Goal: Information Seeking & Learning: Learn about a topic

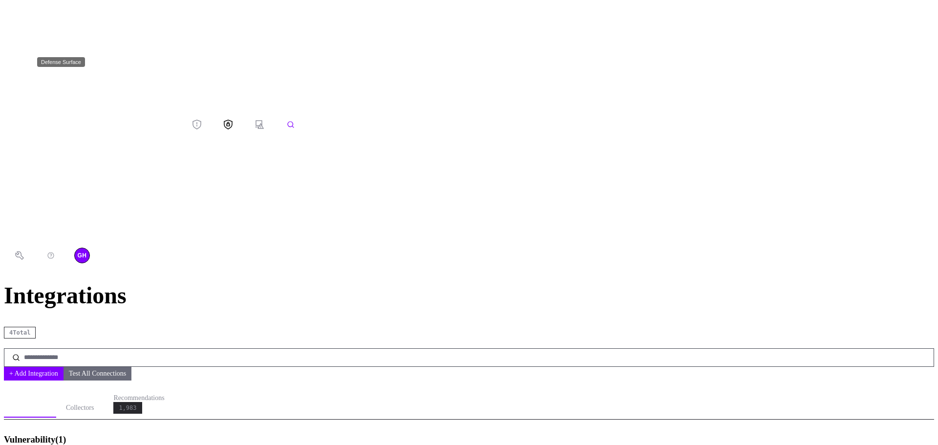
scroll to position [122, 0]
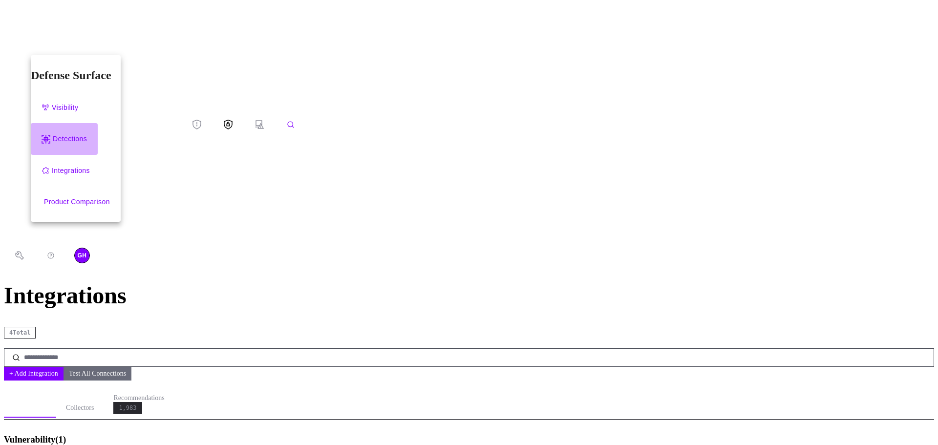
click at [73, 133] on div "Detections" at bounding box center [70, 139] width 34 height 12
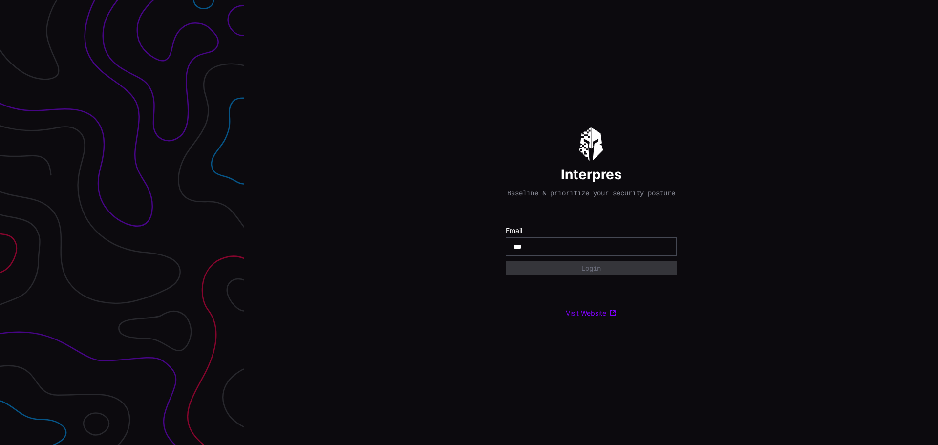
type input "**********"
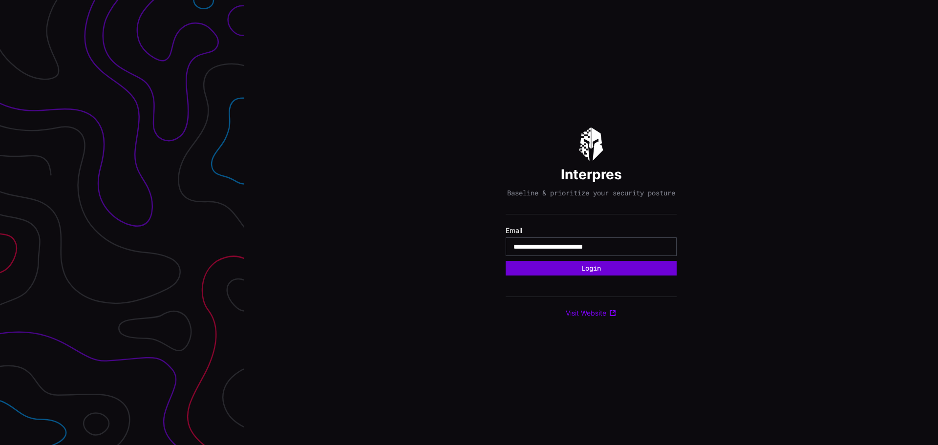
click at [590, 272] on button "Login" at bounding box center [591, 268] width 171 height 15
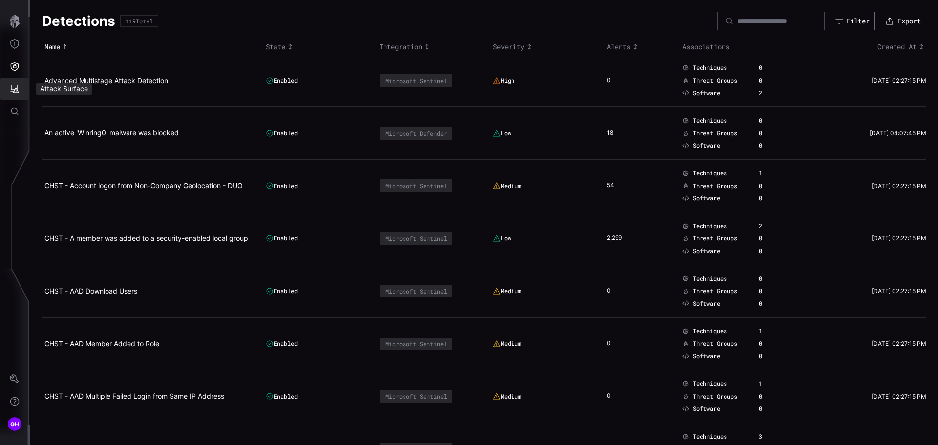
click at [18, 90] on icon "Attack Surface" at bounding box center [15, 89] width 10 height 10
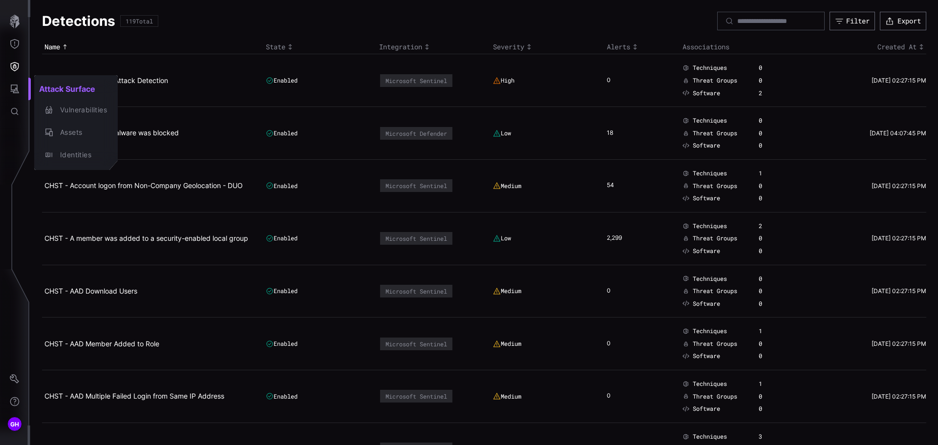
click at [16, 66] on div at bounding box center [469, 222] width 938 height 445
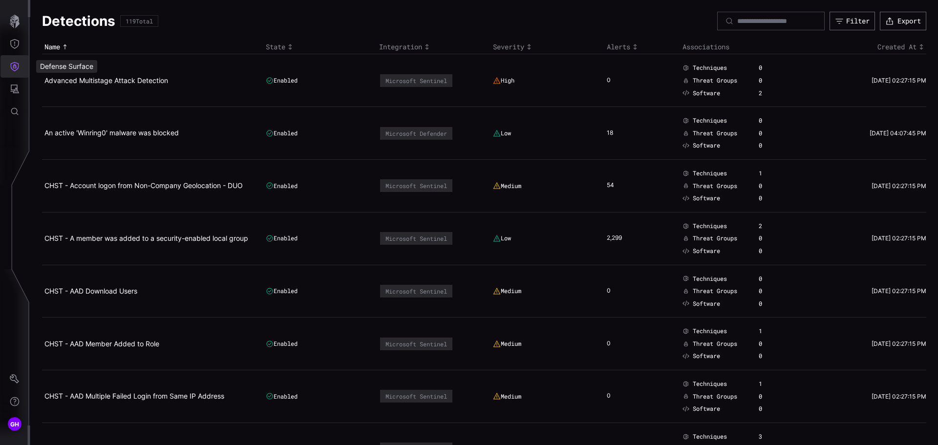
click at [16, 66] on icon "Defense Surface" at bounding box center [15, 66] width 8 height 9
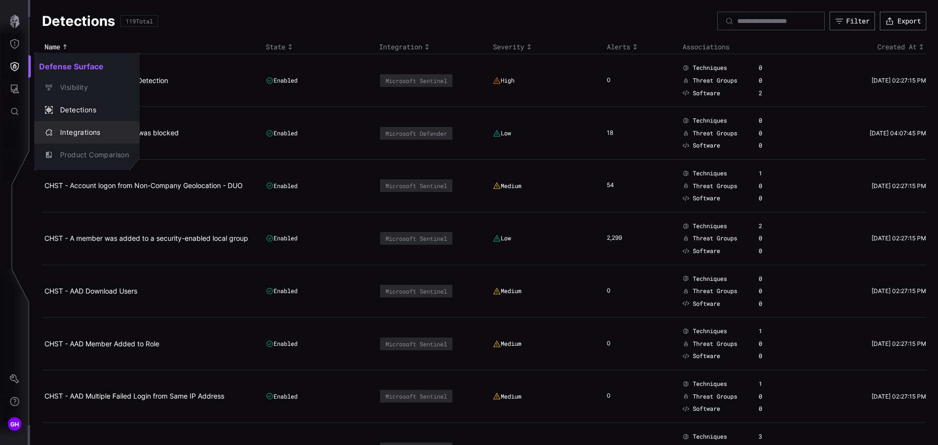
click at [68, 127] on div "Integrations" at bounding box center [92, 133] width 74 height 12
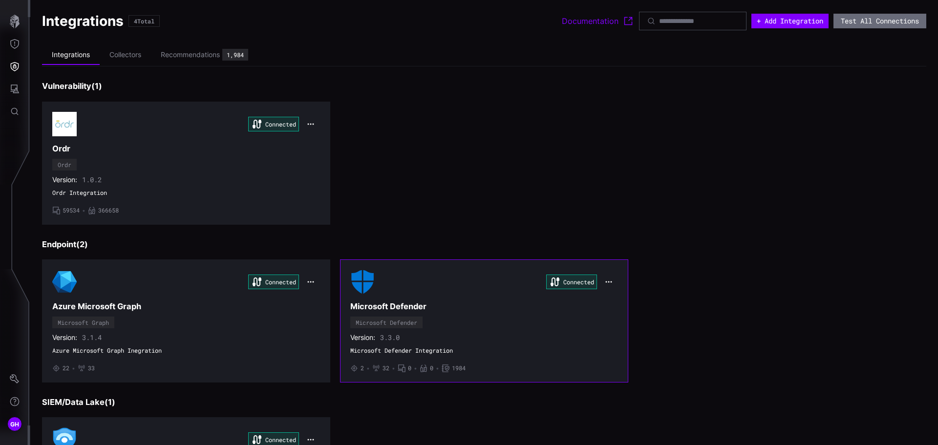
click at [472, 325] on div "Connected Microsoft Defender Microsoft Defender Version: 3.3.0 Microsoft Defend…" at bounding box center [484, 321] width 268 height 103
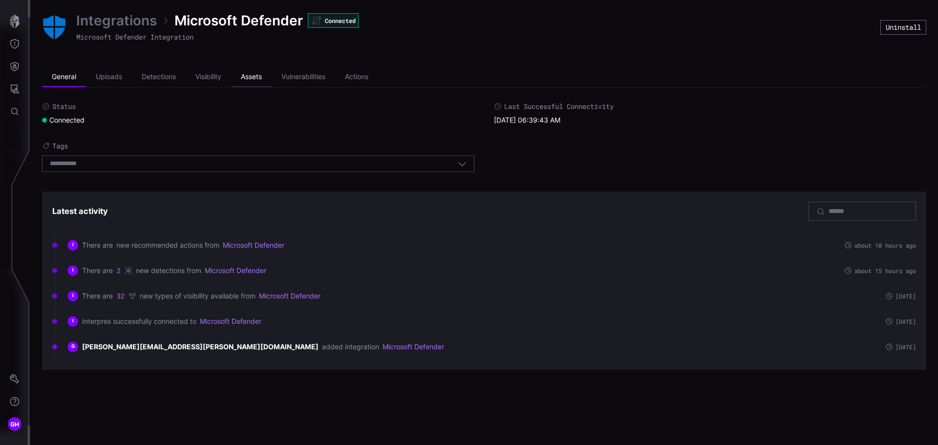
click at [251, 76] on li "Assets" at bounding box center [251, 77] width 41 height 20
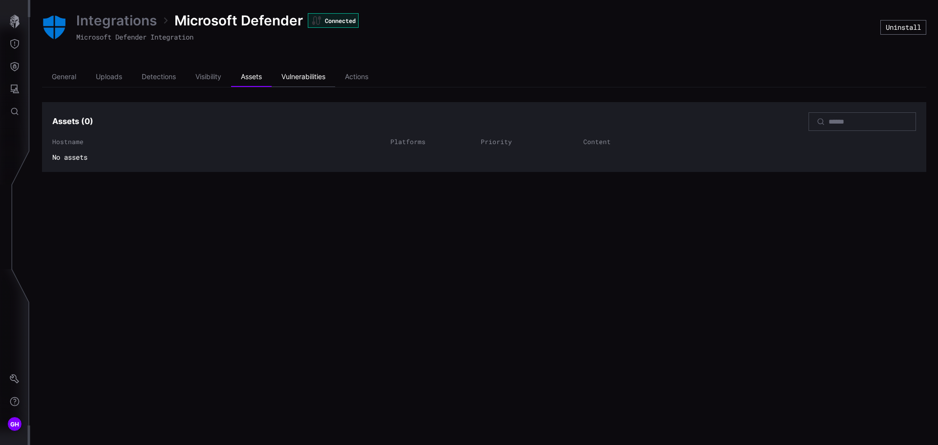
click at [286, 73] on li "Vulnerabilities" at bounding box center [304, 77] width 64 height 20
click at [172, 76] on li "Detections" at bounding box center [159, 77] width 54 height 20
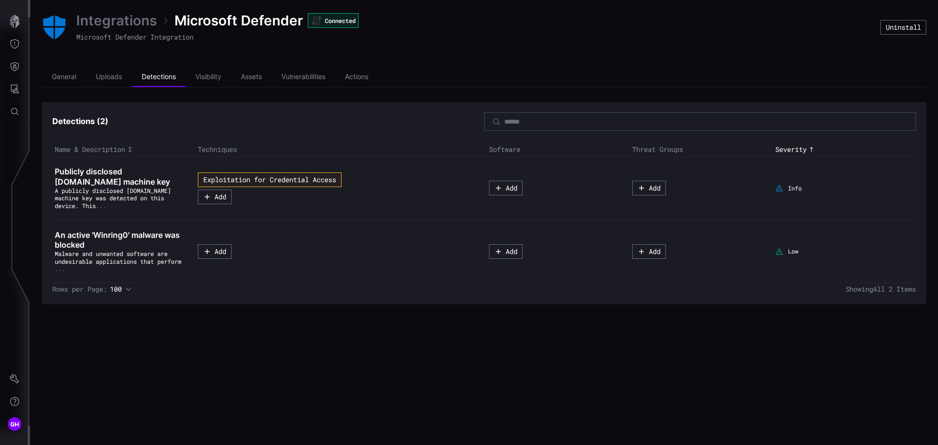
click at [96, 206] on button "..." at bounding box center [101, 206] width 10 height 8
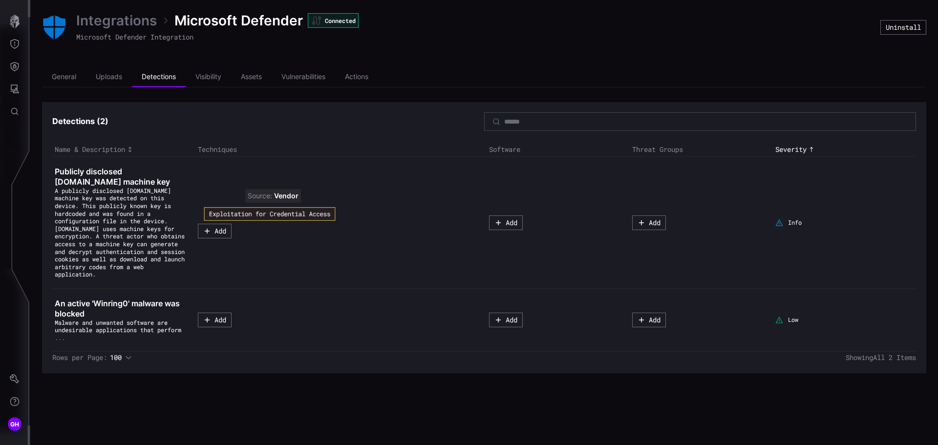
click at [245, 212] on button "Exploitation for Credential Access" at bounding box center [269, 214] width 131 height 14
click at [245, 212] on button "Exploitation for Credential Access" at bounding box center [270, 214] width 144 height 15
click at [60, 334] on button "..." at bounding box center [60, 338] width 10 height 8
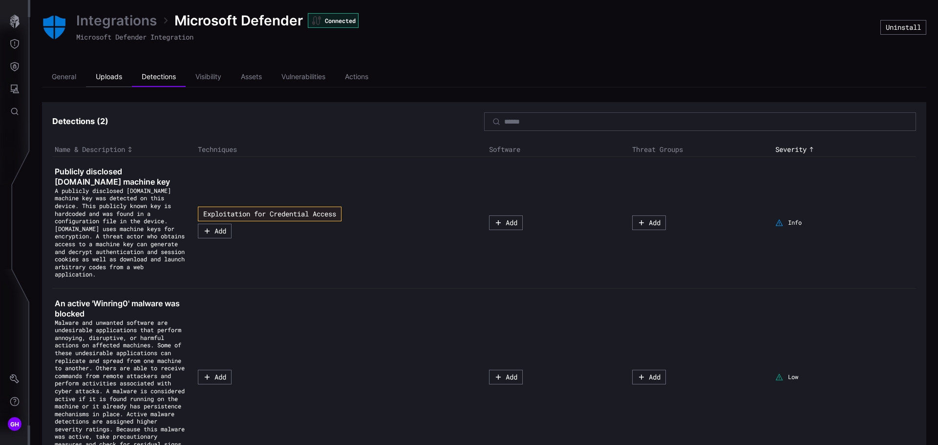
click at [114, 77] on li "Uploads" at bounding box center [109, 77] width 46 height 20
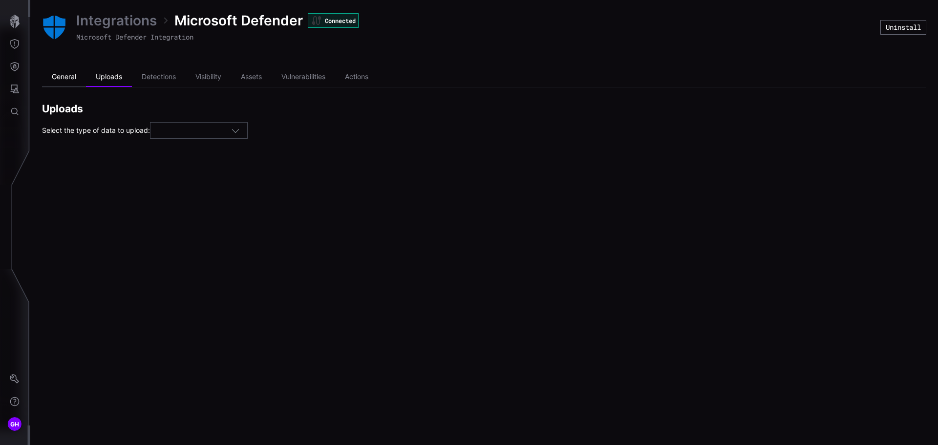
click at [73, 75] on li "General" at bounding box center [64, 77] width 44 height 20
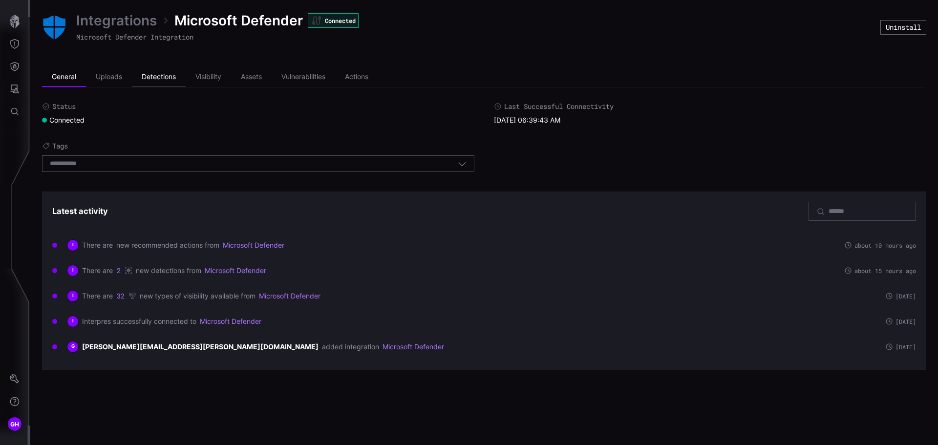
click at [151, 76] on li "Detections" at bounding box center [159, 77] width 54 height 20
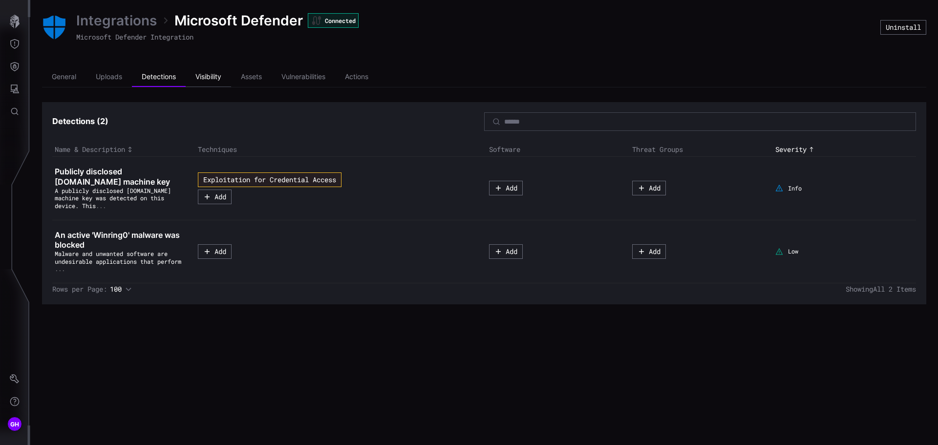
click at [207, 75] on li "Visibility" at bounding box center [208, 77] width 45 height 20
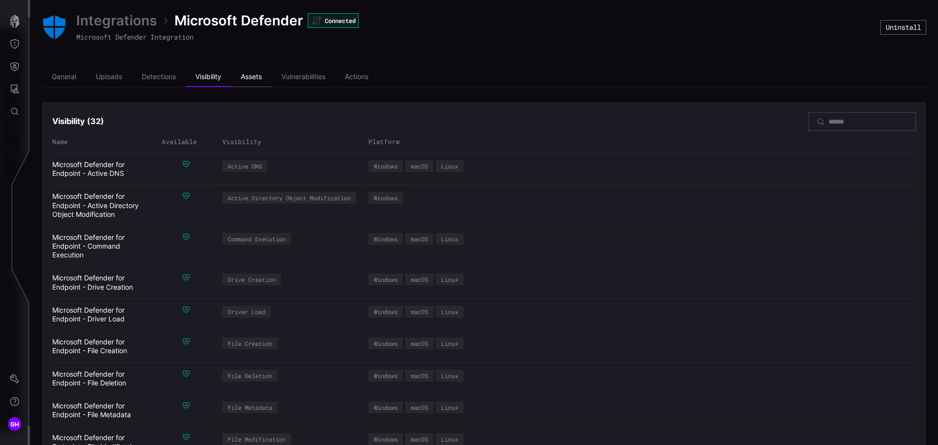
click at [246, 76] on li "Assets" at bounding box center [251, 77] width 41 height 20
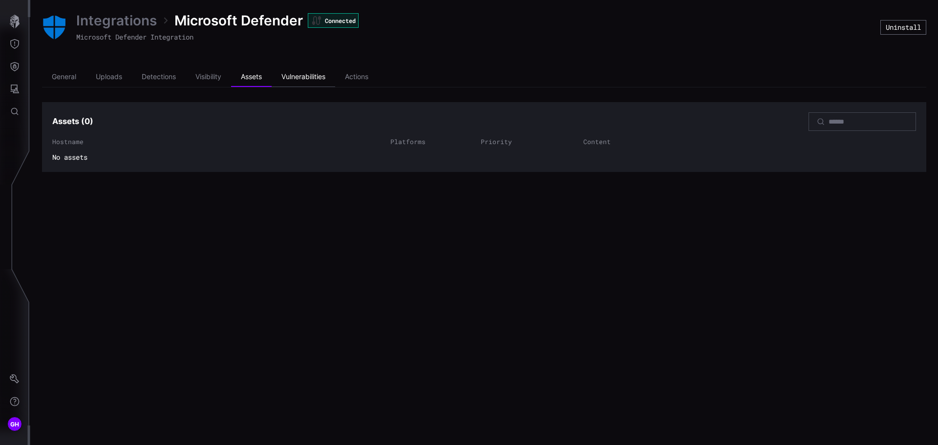
click at [308, 75] on li "Vulnerabilities" at bounding box center [304, 77] width 64 height 20
drag, startPoint x: 34, startPoint y: 59, endPoint x: 471, endPoint y: 285, distance: 492.5
click at [471, 285] on div "Integrations Microsoft Defender Connected Microsoft Defender Integration Uninst…" at bounding box center [484, 222] width 908 height 445
